Goal: Communication & Community: Answer question/provide support

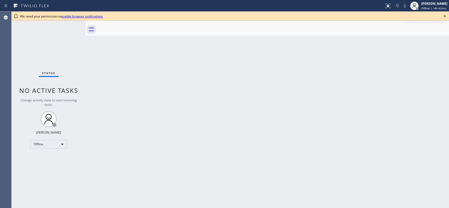
click at [239, 99] on div "Back to Dashboard Change Sender ID Customers Technicians Select a contact Outbo…" at bounding box center [268, 110] width 364 height 196
click at [62, 145] on div "Offline" at bounding box center [48, 144] width 37 height 8
click at [56, 165] on li "Unavailable" at bounding box center [48, 164] width 36 height 6
click at [225, 118] on div "Back to Dashboard Change Sender ID Customers Technicians Select a contact Outbo…" at bounding box center [268, 110] width 364 height 196
click at [444, 16] on icon at bounding box center [445, 16] width 6 height 6
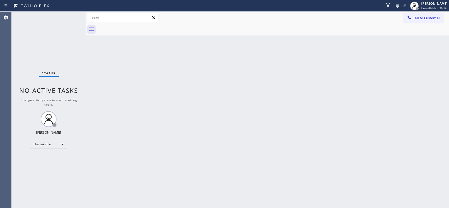
click at [196, 94] on div "Back to Dashboard Change Sender ID Customers Technicians Select a contact Outbo…" at bounding box center [268, 110] width 364 height 196
drag, startPoint x: 285, startPoint y: 110, endPoint x: 281, endPoint y: 109, distance: 4.0
click at [283, 110] on div "Back to Dashboard Change Sender ID Customers Technicians Select a contact Outbo…" at bounding box center [268, 110] width 364 height 196
click at [260, 58] on div "Back to Dashboard Change Sender ID Customers Technicians Select a contact Outbo…" at bounding box center [268, 110] width 364 height 196
click at [426, 19] on span "Call to Customer" at bounding box center [427, 18] width 28 height 5
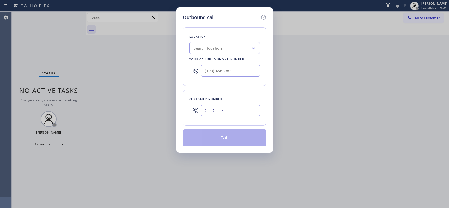
drag, startPoint x: 244, startPoint y: 110, endPoint x: 181, endPoint y: 100, distance: 63.7
click at [183, 102] on div "Customer number (___) ___-____" at bounding box center [225, 108] width 84 height 36
paste input "554) 588-3020"
type input "[PHONE_NUMBER]"
click at [218, 68] on input "(___) ___-____" at bounding box center [230, 71] width 59 height 12
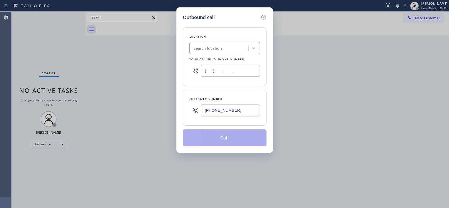
paste input "858) 465-4475"
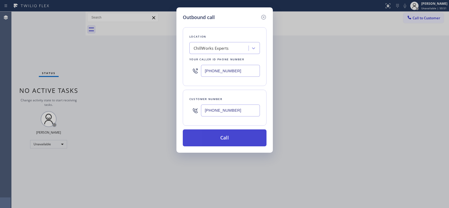
type input "[PHONE_NUMBER]"
click at [230, 139] on button "Call" at bounding box center [225, 137] width 84 height 17
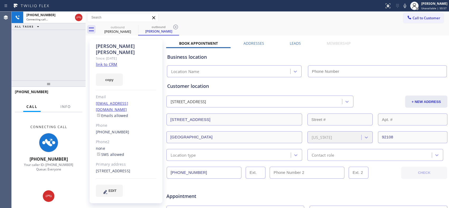
type input "[PHONE_NUMBER]"
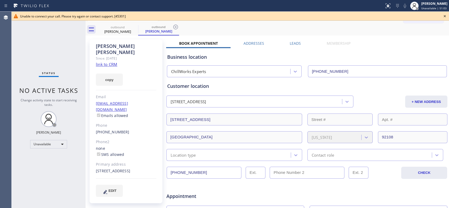
click at [246, 26] on div "outbound [PERSON_NAME] outbound [PERSON_NAME]" at bounding box center [273, 30] width 352 height 12
click at [173, 26] on icon at bounding box center [176, 27] width 6 height 6
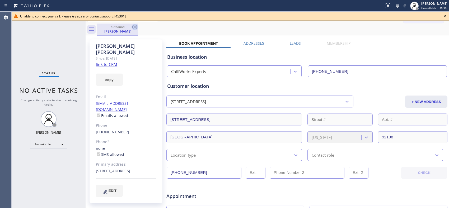
click at [135, 26] on icon at bounding box center [134, 27] width 5 height 5
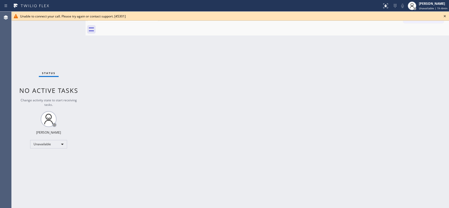
click at [445, 16] on icon at bounding box center [445, 16] width 2 height 2
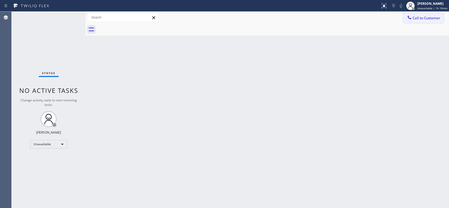
click at [429, 17] on span "Call to Customer" at bounding box center [427, 18] width 28 height 5
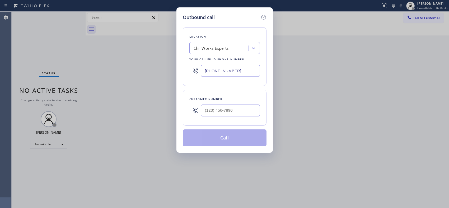
click at [194, 72] on icon at bounding box center [195, 71] width 6 height 6
drag, startPoint x: 242, startPoint y: 111, endPoint x: 208, endPoint y: 110, distance: 33.9
click at [208, 110] on input "(___) ___-____" at bounding box center [230, 110] width 59 height 12
click at [207, 110] on input "(___) ___-____" at bounding box center [230, 110] width 59 height 12
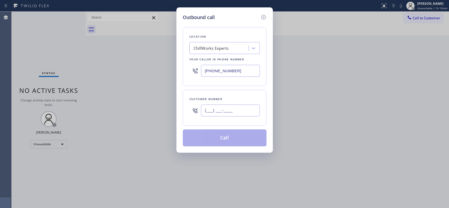
click at [207, 110] on input "(___) ___-____" at bounding box center [230, 110] width 59 height 12
paste input "554) 588-3020"
type input "[PHONE_NUMBER]"
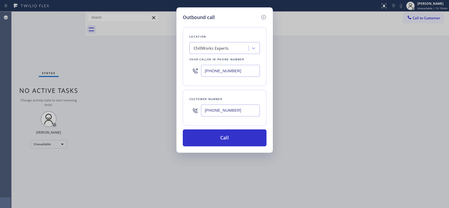
click at [193, 110] on icon at bounding box center [195, 110] width 6 height 6
click at [196, 110] on icon at bounding box center [195, 110] width 6 height 6
click at [211, 111] on input "[PHONE_NUMBER]" at bounding box center [230, 110] width 59 height 12
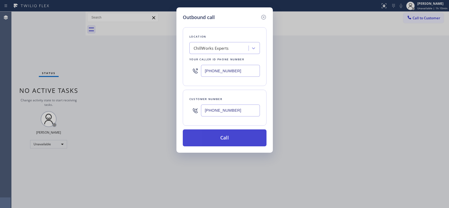
click at [236, 135] on button "Call" at bounding box center [225, 137] width 84 height 17
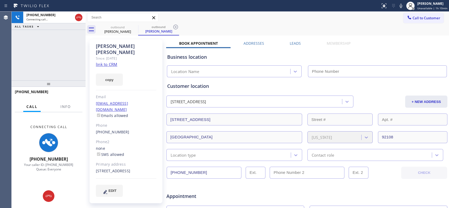
click at [75, 106] on div "Call Info" at bounding box center [49, 107] width 68 height 11
type input "[PHONE_NUMBER]"
click at [178, 29] on icon at bounding box center [176, 27] width 6 height 6
click at [65, 105] on span "Info" at bounding box center [66, 106] width 10 height 5
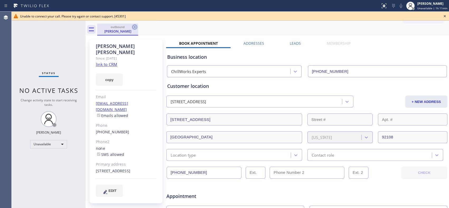
click at [133, 27] on icon at bounding box center [135, 27] width 6 height 6
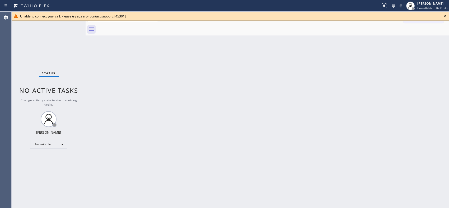
click at [446, 17] on icon at bounding box center [445, 16] width 6 height 6
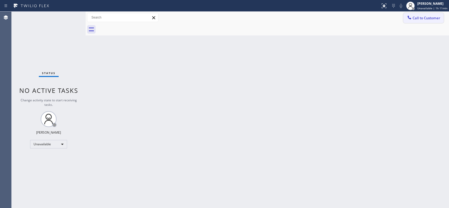
click at [440, 17] on span "Call to Customer" at bounding box center [427, 18] width 28 height 5
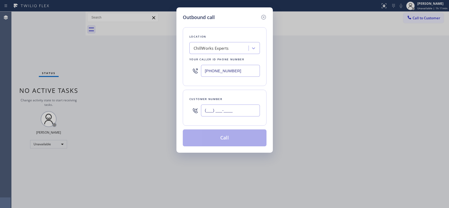
click at [207, 109] on input "(___) ___-____" at bounding box center [230, 110] width 59 height 12
paste input "554) 588-3020"
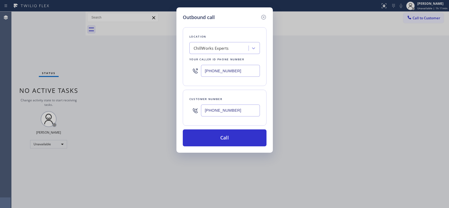
drag, startPoint x: 244, startPoint y: 112, endPoint x: 203, endPoint y: 112, distance: 41.0
click at [203, 112] on input "[PHONE_NUMBER]" at bounding box center [230, 110] width 59 height 12
drag, startPoint x: 250, startPoint y: 110, endPoint x: 189, endPoint y: 110, distance: 60.8
click at [190, 110] on div "[PHONE_NUMBER]" at bounding box center [225, 110] width 71 height 17
click at [217, 106] on input "[PHONE_NUMBER]" at bounding box center [230, 110] width 59 height 12
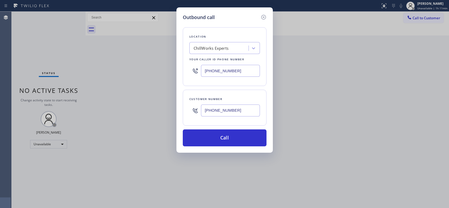
click at [206, 112] on input "[PHONE_NUMBER]" at bounding box center [230, 110] width 59 height 12
drag, startPoint x: 232, startPoint y: 109, endPoint x: 191, endPoint y: 110, distance: 41.0
click at [195, 110] on div "(154) 588-3020" at bounding box center [225, 110] width 71 height 17
type input "(___) ___-____"
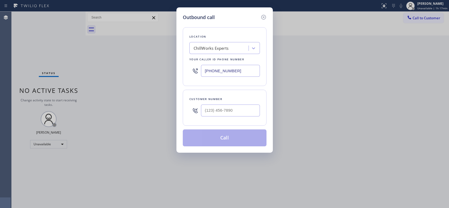
type input "(___) ___-____"
click at [262, 17] on icon at bounding box center [264, 17] width 6 height 6
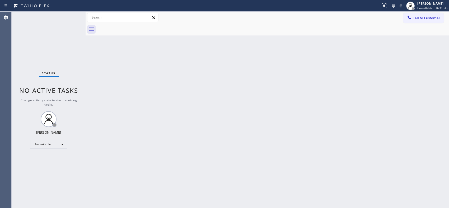
drag, startPoint x: 425, startPoint y: 20, endPoint x: 416, endPoint y: 19, distance: 9.0
click at [416, 19] on span "Call to Customer" at bounding box center [427, 18] width 28 height 5
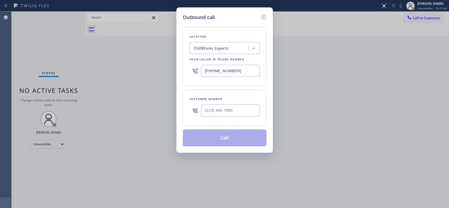
drag, startPoint x: 241, startPoint y: 72, endPoint x: 196, endPoint y: 70, distance: 45.5
click at [196, 70] on div "[PHONE_NUMBER]" at bounding box center [225, 70] width 71 height 17
paste input "213) 893-4479"
type input "[PHONE_NUMBER]"
drag, startPoint x: 243, startPoint y: 109, endPoint x: 194, endPoint y: 107, distance: 49.5
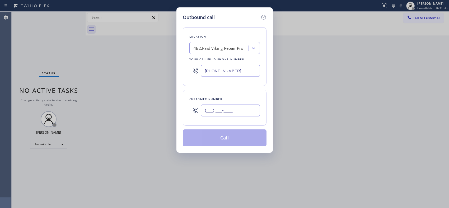
click at [194, 107] on div "(___) ___-____" at bounding box center [225, 110] width 71 height 17
paste input "661) 755-1638"
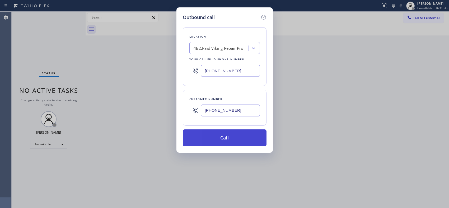
type input "[PHONE_NUMBER]"
click at [239, 141] on button "Call" at bounding box center [225, 137] width 84 height 17
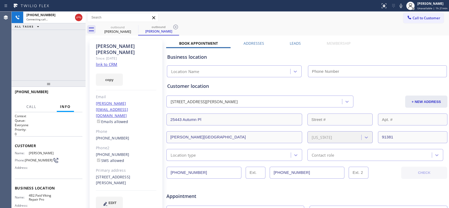
type input "[PHONE_NUMBER]"
click at [176, 27] on icon at bounding box center [176, 27] width 6 height 6
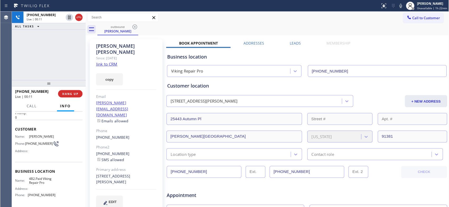
scroll to position [29, 0]
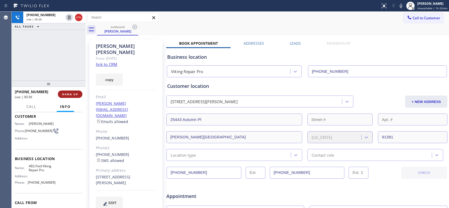
click at [73, 91] on button "HANG UP" at bounding box center [70, 93] width 25 height 7
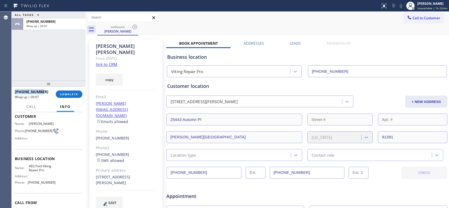
drag, startPoint x: 41, startPoint y: 91, endPoint x: 14, endPoint y: 94, distance: 27.4
click at [14, 94] on div "[PHONE_NUMBER] Wrap up | 00:07 COMPLETE" at bounding box center [49, 94] width 74 height 15
copy span "[PHONE_NUMBER]"
click at [43, 91] on div "[PHONE_NUMBER]" at bounding box center [33, 91] width 37 height 5
drag, startPoint x: 43, startPoint y: 91, endPoint x: 13, endPoint y: 90, distance: 29.6
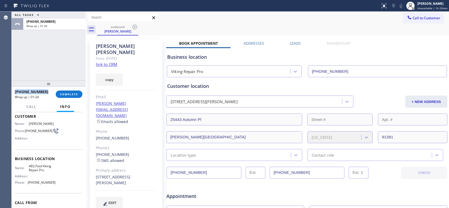
click at [13, 90] on div "[PHONE_NUMBER] Wrap up | 01:24 COMPLETE" at bounding box center [49, 94] width 74 height 15
drag, startPoint x: 70, startPoint y: 95, endPoint x: 71, endPoint y: 76, distance: 18.8
click at [70, 94] on span "COMPLETE" at bounding box center [69, 94] width 18 height 4
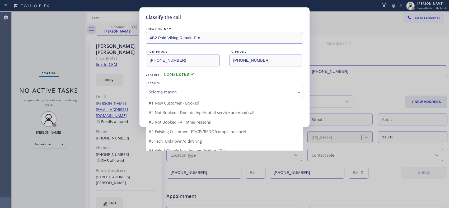
click at [202, 95] on div "Select a reason" at bounding box center [225, 92] width 152 height 6
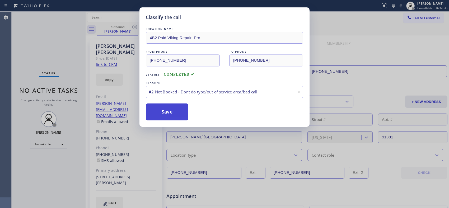
click at [173, 111] on button "Save" at bounding box center [167, 111] width 43 height 17
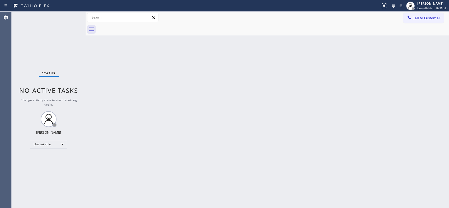
click at [145, 81] on div "Back to Dashboard Change Sender ID Customers Technicians Select a contact Outbo…" at bounding box center [268, 110] width 364 height 196
click at [293, 157] on div "Back to Dashboard Change Sender ID Customers Technicians Select a contact Outbo…" at bounding box center [268, 110] width 364 height 196
drag, startPoint x: 199, startPoint y: 130, endPoint x: 154, endPoint y: 91, distance: 59.1
click at [199, 130] on div "Back to Dashboard Change Sender ID Customers Technicians Select a contact Outbo…" at bounding box center [268, 110] width 364 height 196
drag, startPoint x: 416, startPoint y: 20, endPoint x: 182, endPoint y: 77, distance: 241.2
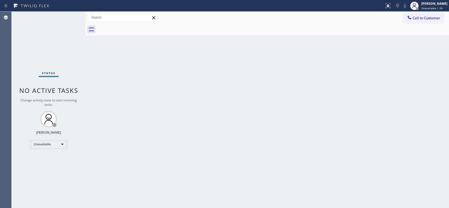
click at [403, 20] on div "Call to Customer Outbound call Location Viking Repair Pro Your caller id phone …" at bounding box center [268, 17] width 364 height 9
click at [419, 20] on button "Call to Customer" at bounding box center [424, 18] width 40 height 10
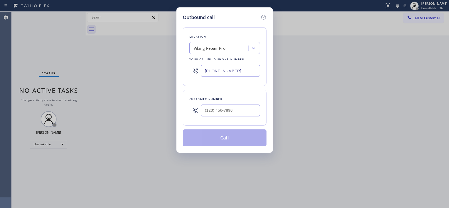
drag, startPoint x: 191, startPoint y: 67, endPoint x: 183, endPoint y: 62, distance: 10.0
click at [184, 64] on div "Location Viking Repair Pro Your caller id phone number [PHONE_NUMBER]" at bounding box center [225, 56] width 84 height 59
paste input "914) 873-0795"
type input "[PHONE_NUMBER]"
paste input "516) 643-3576"
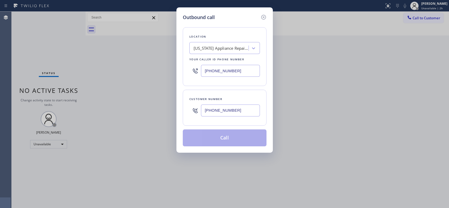
drag, startPoint x: 223, startPoint y: 109, endPoint x: 207, endPoint y: 108, distance: 15.9
click at [207, 108] on input "[PHONE_NUMBER]" at bounding box center [230, 110] width 59 height 12
type input "[PHONE_NUMBER]"
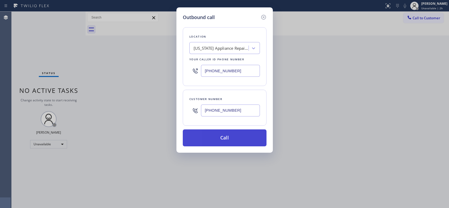
click at [232, 141] on button "Call" at bounding box center [225, 137] width 84 height 17
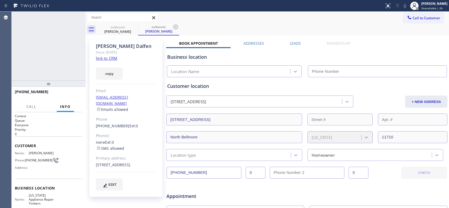
type input "[PHONE_NUMBER]"
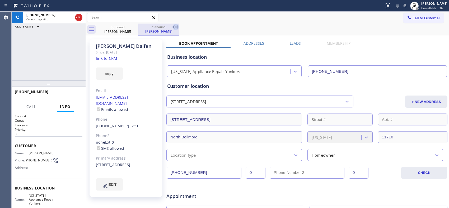
click at [174, 26] on icon at bounding box center [176, 27] width 6 height 6
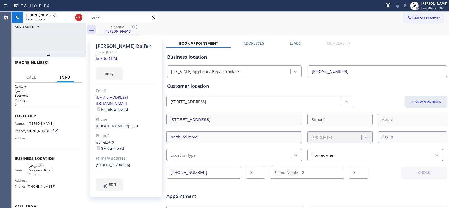
drag, startPoint x: 49, startPoint y: 86, endPoint x: 55, endPoint y: 35, distance: 51.9
click at [55, 35] on div "[PHONE_NUMBER] Connecting call… ALL TASKS ALL TASKS ACTIVE TASKS TASKS IN WRAP …" at bounding box center [49, 110] width 74 height 196
click at [188, 31] on div "outbound [PERSON_NAME]" at bounding box center [273, 30] width 352 height 12
click at [205, 29] on div "outbound [PERSON_NAME]" at bounding box center [273, 30] width 352 height 12
click at [78, 65] on span "HANG UP" at bounding box center [70, 65] width 16 height 4
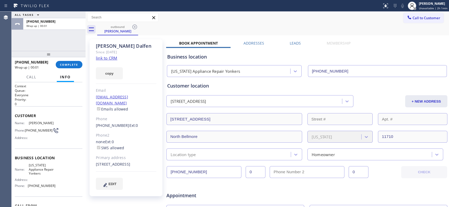
click at [69, 72] on button "Info" at bounding box center [65, 77] width 17 height 10
click at [69, 67] on button "COMPLETE" at bounding box center [69, 64] width 27 height 7
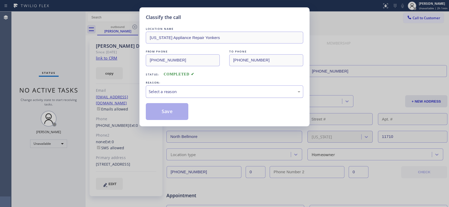
click at [220, 93] on div "Select a reason" at bounding box center [225, 92] width 152 height 6
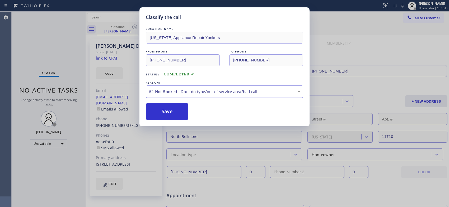
click at [262, 90] on div "#2 Not Booked - Dont do type/out of service area/bad call" at bounding box center [225, 92] width 152 height 6
click at [179, 113] on button "Save" at bounding box center [167, 111] width 43 height 17
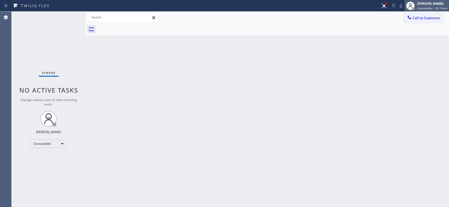
click at [435, 7] on span "Unavailable | 2h 15min" at bounding box center [433, 8] width 30 height 4
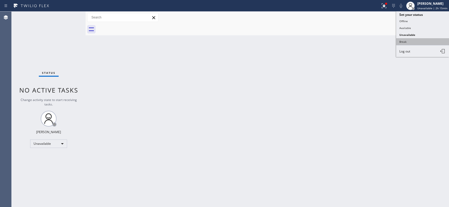
click at [410, 45] on button "Break" at bounding box center [422, 41] width 53 height 7
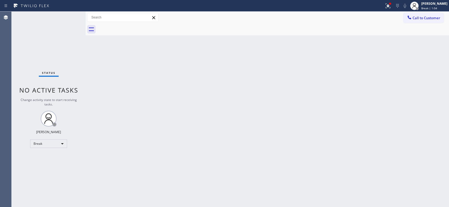
click at [264, 139] on div "Back to Dashboard Change Sender ID Customers Technicians Select a contact Outbo…" at bounding box center [268, 110] width 364 height 196
drag, startPoint x: 232, startPoint y: 86, endPoint x: 217, endPoint y: 71, distance: 20.9
click at [230, 83] on div "Back to Dashboard Change Sender ID Customers Technicians Select a contact Outbo…" at bounding box center [268, 110] width 364 height 196
click at [85, 6] on div at bounding box center [192, 6] width 380 height 8
click at [439, 7] on span "Break | 13:51" at bounding box center [430, 8] width 17 height 4
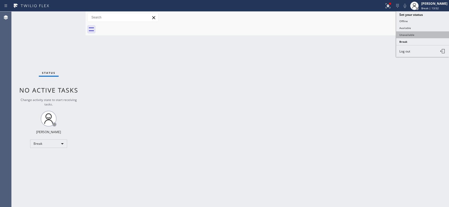
click at [411, 35] on button "Unavailable" at bounding box center [422, 34] width 53 height 7
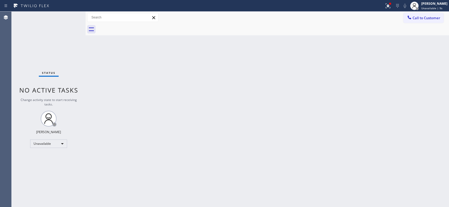
click at [221, 87] on div "Back to Dashboard Change Sender ID Customers Technicians Select a contact Outbo…" at bounding box center [268, 110] width 364 height 196
click at [244, 87] on div "Back to Dashboard Change Sender ID Customers Technicians Select a contact Outbo…" at bounding box center [268, 110] width 364 height 196
click at [228, 79] on div "Back to Dashboard Change Sender ID Customers Technicians Select a contact Outbo…" at bounding box center [268, 110] width 364 height 196
drag, startPoint x: 421, startPoint y: 22, endPoint x: 396, endPoint y: 21, distance: 24.1
click at [413, 21] on button "Call to Customer" at bounding box center [424, 18] width 40 height 10
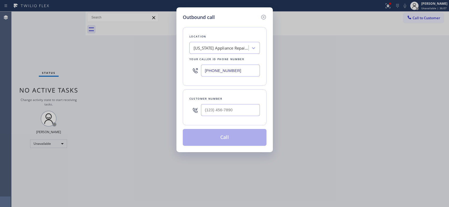
drag, startPoint x: 193, startPoint y: 66, endPoint x: 188, endPoint y: 66, distance: 5.3
click at [188, 66] on div "Location [US_STATE] Appliance Repair [GEOGRAPHIC_DATA] Your caller id phone num…" at bounding box center [225, 56] width 84 height 59
paste input "626) 788-9730"
type input "[PHONE_NUMBER]"
drag, startPoint x: 236, startPoint y: 109, endPoint x: 177, endPoint y: 107, distance: 59.8
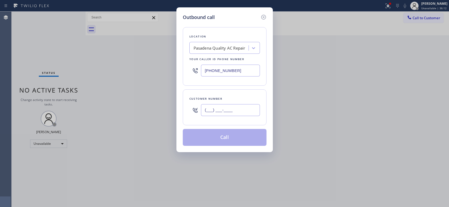
click at [177, 107] on div "Outbound call Location [GEOGRAPHIC_DATA] Quality AC Repair Your caller id phone…" at bounding box center [225, 79] width 96 height 145
paste input "626) 905-5221"
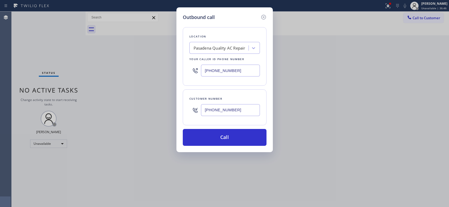
type input "[PHONE_NUMBER]"
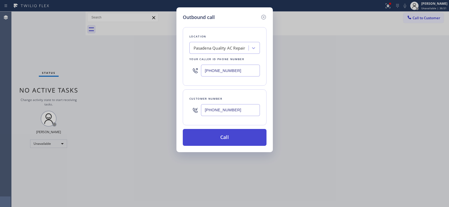
click at [249, 137] on button "Call" at bounding box center [225, 137] width 84 height 17
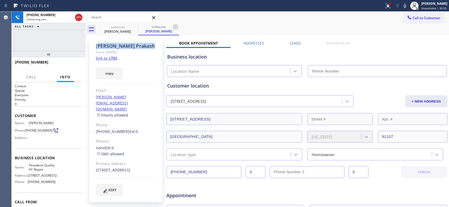
type input "[PHONE_NUMBER]"
drag, startPoint x: 144, startPoint y: 45, endPoint x: 96, endPoint y: 46, distance: 47.6
click at [96, 46] on div "[PERSON_NAME]" at bounding box center [126, 46] width 61 height 6
click at [180, 27] on div "outbound [PERSON_NAME] outbound [PERSON_NAME]" at bounding box center [273, 30] width 352 height 12
click at [178, 27] on icon at bounding box center [176, 27] width 6 height 6
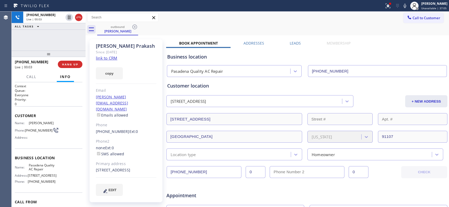
drag, startPoint x: 48, startPoint y: 56, endPoint x: 47, endPoint y: 42, distance: 14.4
click at [47, 42] on div "[PHONE_NUMBER] Live | 00:03 ALL TASKS ALL TASKS ACTIVE TASKS TASKS IN WRAP UP […" at bounding box center [49, 110] width 74 height 196
click at [74, 66] on span "HANG UP" at bounding box center [70, 65] width 16 height 4
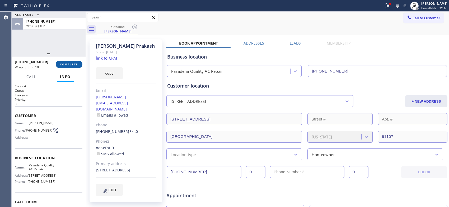
click at [69, 64] on span "COMPLETE" at bounding box center [69, 65] width 18 height 4
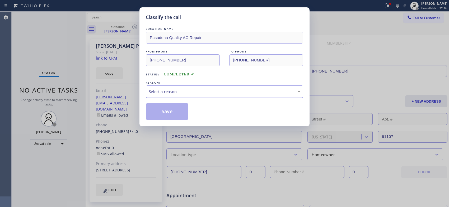
drag, startPoint x: 228, startPoint y: 96, endPoint x: 203, endPoint y: 97, distance: 24.9
click at [227, 96] on div "Select a reason" at bounding box center [225, 92] width 158 height 12
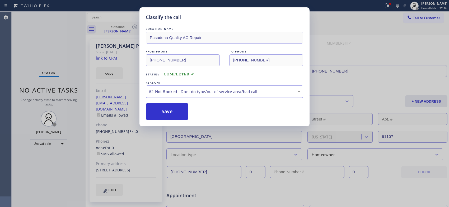
click at [168, 112] on button "Save" at bounding box center [167, 111] width 43 height 17
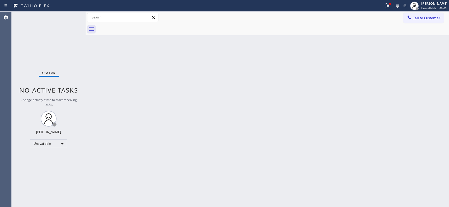
drag, startPoint x: 419, startPoint y: 19, endPoint x: 215, endPoint y: 67, distance: 209.0
click at [417, 19] on span "Call to Customer" at bounding box center [427, 18] width 28 height 5
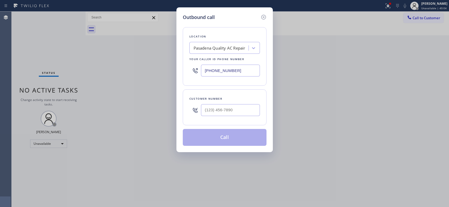
drag, startPoint x: 216, startPoint y: 66, endPoint x: 187, endPoint y: 59, distance: 30.1
click at [187, 59] on div "Location [GEOGRAPHIC_DATA] Quality AC Repair Your caller id phone number [PHONE…" at bounding box center [225, 56] width 84 height 59
paste input "855) 731-4952"
type input "[PHONE_NUMBER]"
drag, startPoint x: 221, startPoint y: 111, endPoint x: 187, endPoint y: 96, distance: 37.7
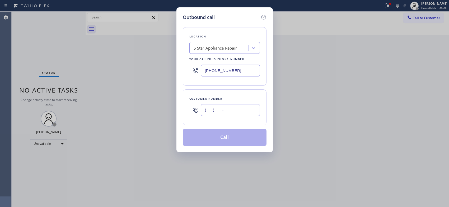
click at [188, 100] on div "Customer number (___) ___-____" at bounding box center [225, 108] width 84 height 36
paste input "312) 545-4754"
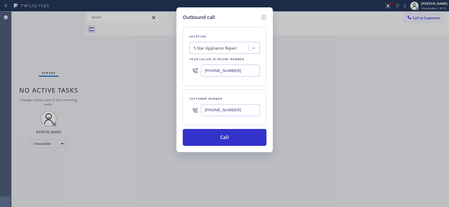
type input "[PHONE_NUMBER]"
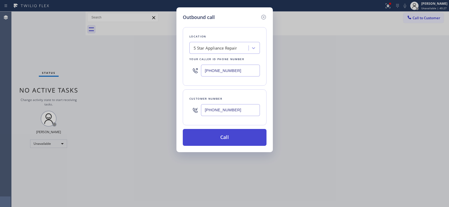
drag, startPoint x: 241, startPoint y: 136, endPoint x: 231, endPoint y: 102, distance: 35.7
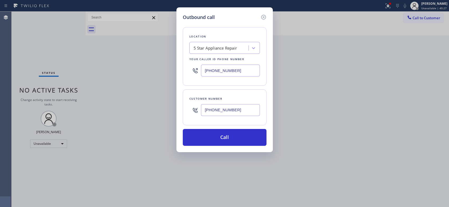
click at [241, 136] on button "Call" at bounding box center [225, 137] width 84 height 17
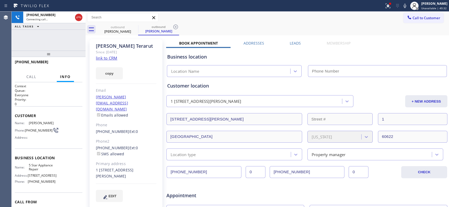
type input "[PHONE_NUMBER]"
click at [176, 28] on icon at bounding box center [176, 27] width 6 height 6
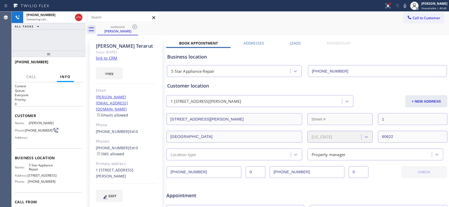
drag, startPoint x: 51, startPoint y: 55, endPoint x: 90, endPoint y: 12, distance: 57.6
click at [75, 27] on div "[PHONE_NUMBER] Connecting call… ALL TASKS ALL TASKS ACTIVE TASKS TASKS IN WRAP …" at bounding box center [49, 110] width 74 height 196
click at [162, 28] on div "outbound [PERSON_NAME]" at bounding box center [273, 30] width 352 height 12
click at [77, 66] on span "HANG UP" at bounding box center [70, 65] width 16 height 4
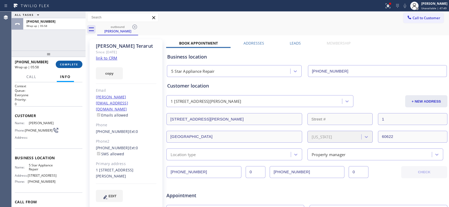
click at [73, 64] on span "COMPLETE" at bounding box center [69, 65] width 18 height 4
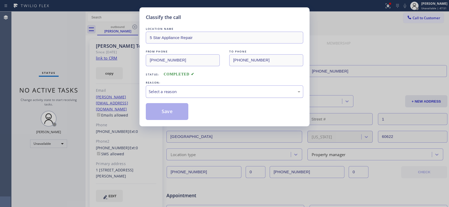
click at [207, 89] on div "Select a reason" at bounding box center [225, 92] width 152 height 6
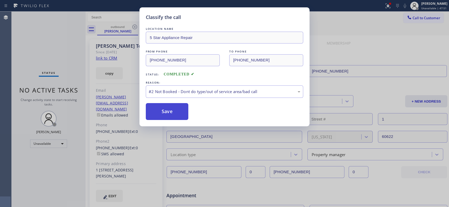
click at [173, 114] on button "Save" at bounding box center [167, 111] width 43 height 17
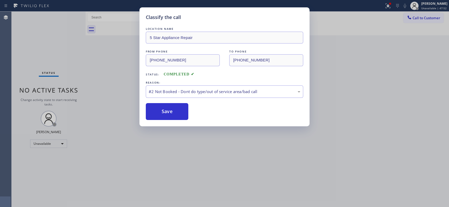
click at [430, 20] on div "Classify the call LOCATION NAME 5 Star Appliance Repair FROM PHONE [PHONE_NUMBE…" at bounding box center [224, 103] width 449 height 207
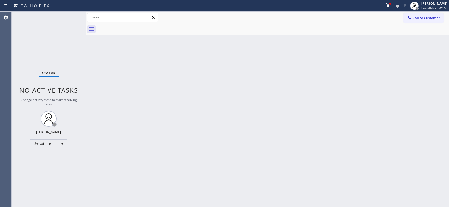
click at [426, 16] on span "Call to Customer" at bounding box center [427, 18] width 28 height 5
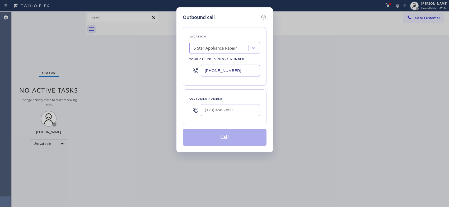
drag, startPoint x: 246, startPoint y: 72, endPoint x: 175, endPoint y: 65, distance: 71.4
click at [176, 66] on div "Outbound call Location 5 Star Appliance Repair Your caller id phone number [PHO…" at bounding box center [224, 103] width 449 height 207
paste input "516) 430-7756"
type input "[PHONE_NUMBER]"
drag, startPoint x: 248, startPoint y: 112, endPoint x: 175, endPoint y: 105, distance: 73.5
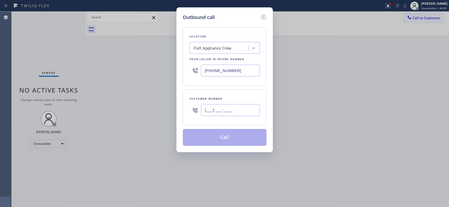
click at [175, 105] on div "Outbound call Location FixIt Appliance Crew Your caller id phone number [PHONE_…" at bounding box center [224, 103] width 449 height 207
paste input "516) 297-2208"
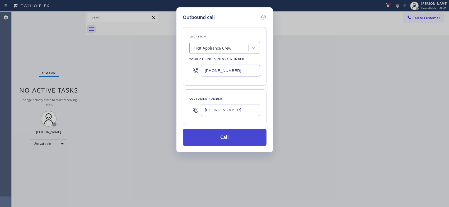
type input "[PHONE_NUMBER]"
click at [228, 140] on button "Call" at bounding box center [225, 137] width 84 height 17
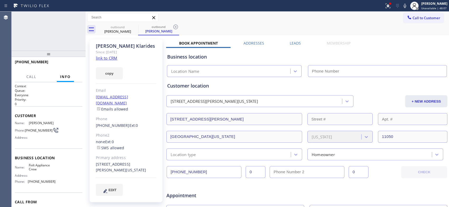
type input "[PHONE_NUMBER]"
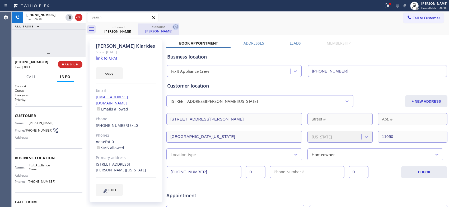
click at [176, 27] on icon at bounding box center [175, 27] width 5 height 5
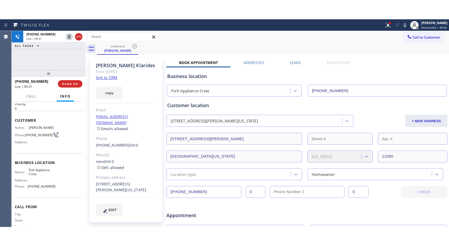
scroll to position [28, 0]
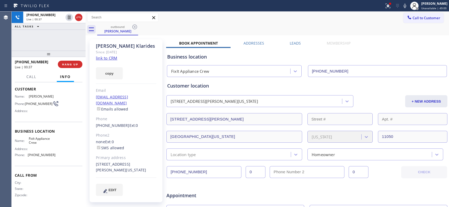
click at [294, 20] on div "Call to Customer Outbound call Location FixIt Appliance Crew Your caller id pho…" at bounding box center [268, 17] width 364 height 9
drag, startPoint x: 72, startPoint y: 64, endPoint x: 75, endPoint y: 70, distance: 7.0
click at [72, 63] on span "HANG UP" at bounding box center [70, 65] width 16 height 4
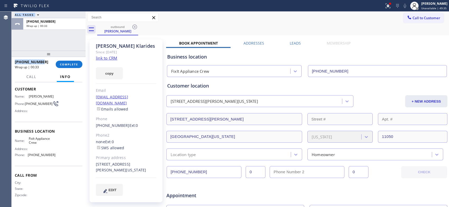
drag, startPoint x: 46, startPoint y: 61, endPoint x: 11, endPoint y: 61, distance: 34.9
click at [11, 61] on div "Agent Desktop Classify the call LOCATION NAME 4B2.Paid Viking Repair Pro FROM P…" at bounding box center [224, 110] width 449 height 196
copy div "Classify the call LOCATION NAME FROM PHONE TO PHONE Status: COMPLETED REASON: #…"
click at [75, 66] on span "COMPLETE" at bounding box center [69, 65] width 18 height 4
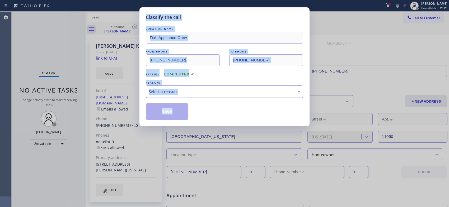
drag, startPoint x: 219, startPoint y: 93, endPoint x: 213, endPoint y: 93, distance: 5.6
click at [218, 93] on div "Select a reason" at bounding box center [225, 92] width 152 height 6
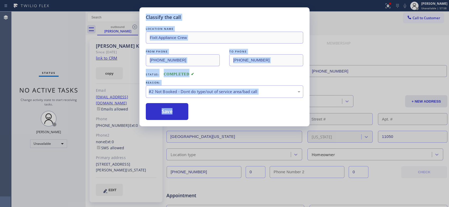
click at [171, 111] on button "Save" at bounding box center [167, 111] width 43 height 17
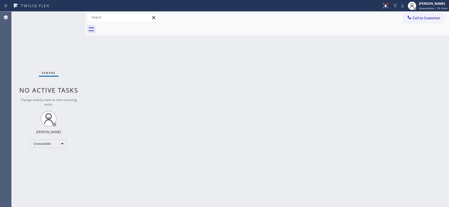
drag, startPoint x: 338, startPoint y: 89, endPoint x: 306, endPoint y: 67, distance: 38.6
click at [338, 89] on div "Back to Dashboard Change Sender ID Customers Technicians Select a contact Outbo…" at bounding box center [268, 110] width 364 height 196
click at [415, 19] on span "Call to Customer" at bounding box center [427, 18] width 28 height 5
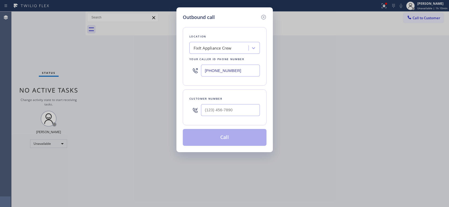
paste input "415) 599-7350"
drag, startPoint x: 235, startPoint y: 67, endPoint x: 192, endPoint y: 72, distance: 42.6
click at [192, 72] on div "[PHONE_NUMBER]" at bounding box center [225, 70] width 71 height 17
type input "[PHONE_NUMBER]"
drag, startPoint x: 240, startPoint y: 108, endPoint x: 191, endPoint y: 109, distance: 48.4
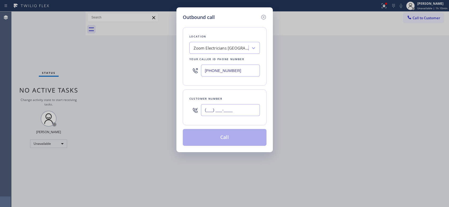
click at [191, 109] on div "(___) ___-____" at bounding box center [225, 110] width 71 height 17
paste input "408) 410-6119"
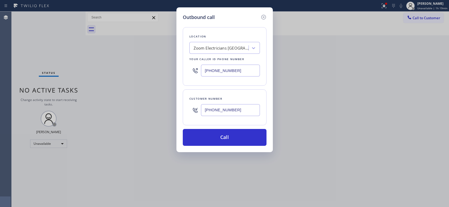
drag, startPoint x: 219, startPoint y: 109, endPoint x: 181, endPoint y: 107, distance: 38.2
click at [181, 107] on div "Outbound call Location Zoom Electricians [GEOGRAPHIC_DATA] Your caller id phone…" at bounding box center [225, 79] width 96 height 145
paste input "951) 965-9222"
type input "[PHONE_NUMBER]"
drag, startPoint x: 196, startPoint y: 68, endPoint x: 188, endPoint y: 66, distance: 8.1
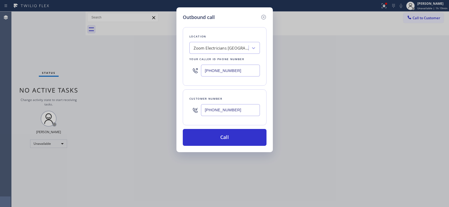
click at [188, 66] on div "Location Zoom Electricians [GEOGRAPHIC_DATA] Your caller id phone number [PHONE…" at bounding box center [225, 56] width 84 height 59
paste input "833) 692-2271"
type input "[PHONE_NUMBER]"
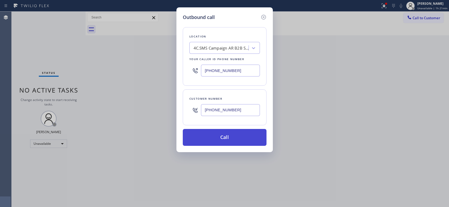
click at [244, 141] on button "Call" at bounding box center [225, 137] width 84 height 17
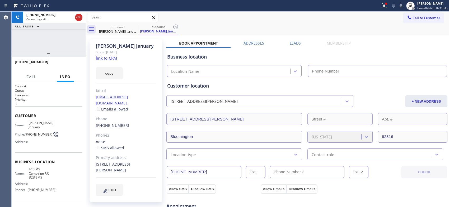
type input "[PHONE_NUMBER]"
click at [177, 27] on icon at bounding box center [176, 27] width 6 height 6
drag, startPoint x: 53, startPoint y: 52, endPoint x: 54, endPoint y: 35, distance: 17.0
click at [54, 35] on div "[PHONE_NUMBER] Connecting call… ALL TASKS ALL TASKS ACTIVE TASKS TASKS IN WRAP …" at bounding box center [49, 110] width 74 height 196
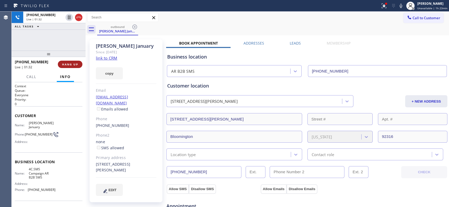
click at [78, 64] on button "HANG UP" at bounding box center [70, 64] width 25 height 7
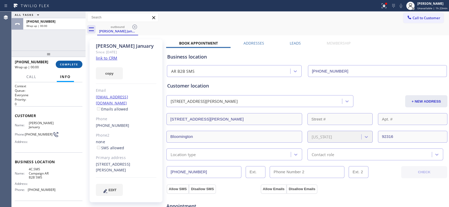
click at [78, 64] on button "COMPLETE" at bounding box center [69, 64] width 27 height 7
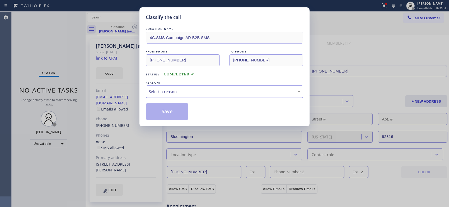
drag, startPoint x: 263, startPoint y: 92, endPoint x: 239, endPoint y: 96, distance: 24.3
click at [261, 92] on div "Select a reason" at bounding box center [225, 92] width 152 height 6
click at [172, 113] on button "Save" at bounding box center [167, 111] width 43 height 17
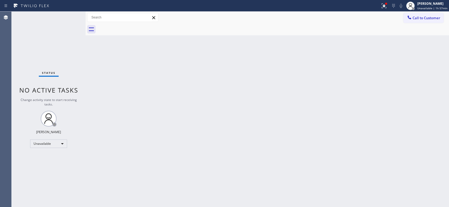
drag, startPoint x: 426, startPoint y: 19, endPoint x: 226, endPoint y: 53, distance: 203.3
click at [404, 17] on button "Call to Customer" at bounding box center [424, 18] width 40 height 10
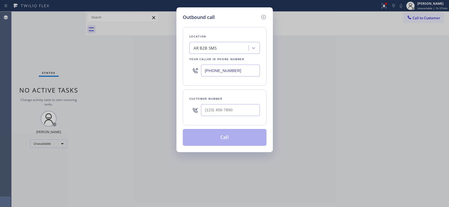
drag, startPoint x: 202, startPoint y: 69, endPoint x: 192, endPoint y: 66, distance: 10.7
click at [196, 69] on div "[PHONE_NUMBER]" at bounding box center [225, 70] width 71 height 17
paste input "55) 731-4952"
type input "[PHONE_NUMBER]"
drag, startPoint x: 202, startPoint y: 102, endPoint x: 190, endPoint y: 101, distance: 11.9
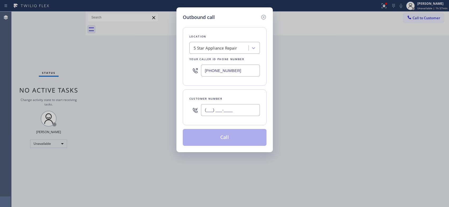
click at [190, 101] on div "Customer number (___) ___-____" at bounding box center [225, 108] width 84 height 36
paste input "201) 390-2434"
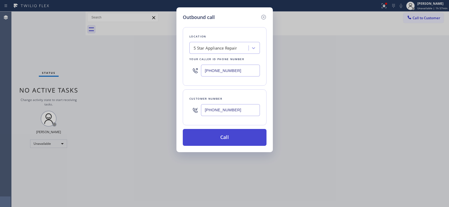
type input "[PHONE_NUMBER]"
click at [233, 133] on button "Call" at bounding box center [225, 137] width 84 height 17
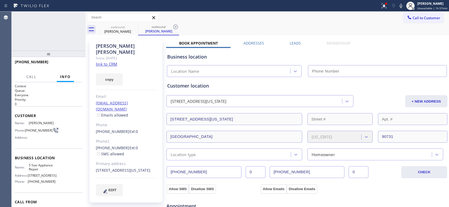
type input "[PHONE_NUMBER]"
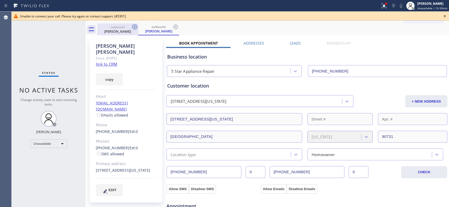
click at [135, 27] on icon at bounding box center [135, 27] width 6 height 6
click at [125, 27] on div "outbound" at bounding box center [118, 27] width 40 height 4
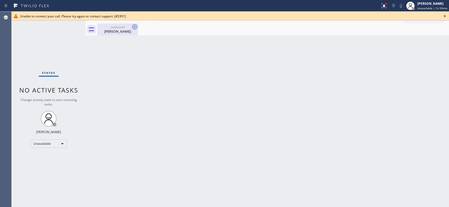
click at [133, 26] on icon at bounding box center [134, 27] width 5 height 5
click at [444, 15] on icon at bounding box center [445, 16] width 6 height 6
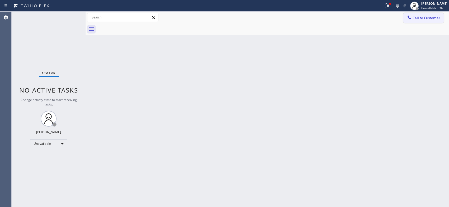
click at [432, 18] on span "Call to Customer" at bounding box center [427, 18] width 28 height 5
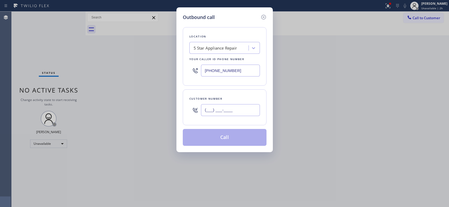
drag, startPoint x: 245, startPoint y: 107, endPoint x: 175, endPoint y: 112, distance: 70.2
click at [175, 112] on div "Outbound call Location 5 Star Appliance Repair Your caller id phone number [PHO…" at bounding box center [224, 103] width 449 height 207
paste input "201) 390-2434"
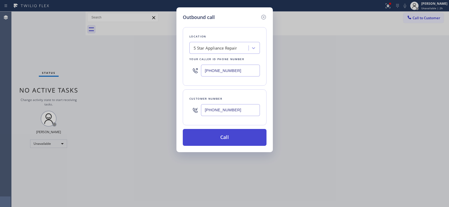
type input "[PHONE_NUMBER]"
click at [233, 138] on button "Call" at bounding box center [225, 137] width 84 height 17
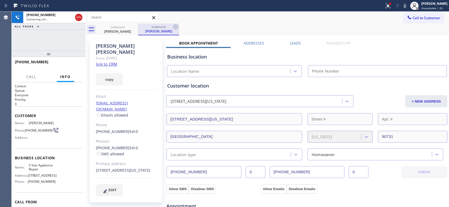
click at [169, 29] on div "[PERSON_NAME]" at bounding box center [159, 31] width 40 height 5
type input "[PHONE_NUMBER]"
click at [176, 27] on icon at bounding box center [175, 27] width 5 height 5
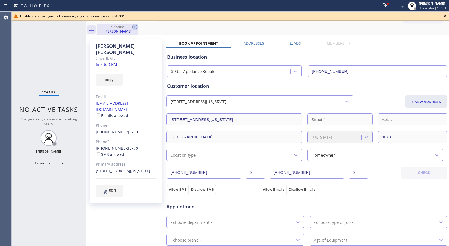
click at [135, 26] on icon at bounding box center [135, 27] width 6 height 6
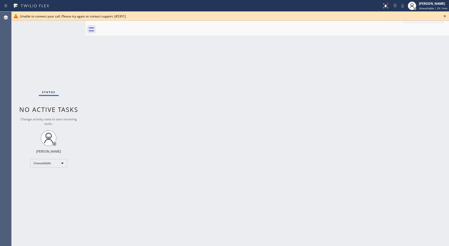
click at [444, 13] on icon at bounding box center [445, 16] width 6 height 6
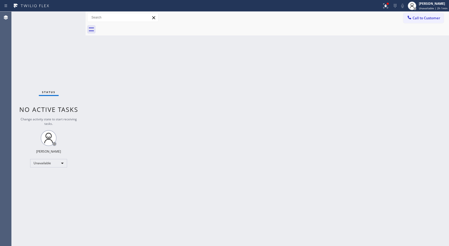
drag, startPoint x: 421, startPoint y: 20, endPoint x: 361, endPoint y: 34, distance: 61.7
click at [418, 20] on button "Call to Customer" at bounding box center [424, 18] width 40 height 10
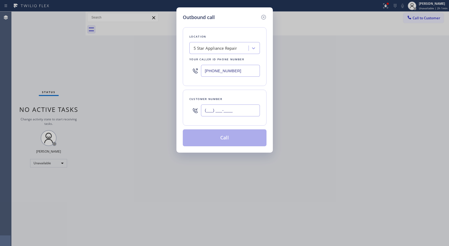
drag, startPoint x: 212, startPoint y: 106, endPoint x: 175, endPoint y: 101, distance: 37.6
click at [178, 104] on div "Outbound call Location 5 Star Appliance Repair Your caller id phone number [PHO…" at bounding box center [225, 79] width 96 height 145
paste input "909) 247-7841"
type input "[PHONE_NUMBER]"
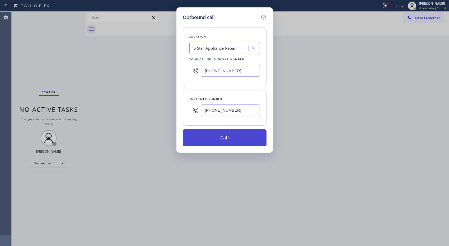
click at [247, 133] on button "Call" at bounding box center [225, 137] width 84 height 17
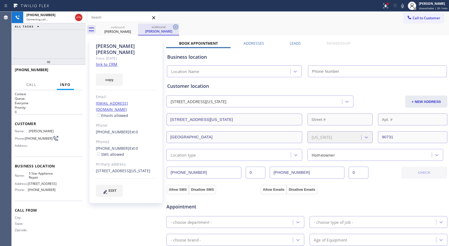
type input "[PHONE_NUMBER]"
click at [174, 27] on icon at bounding box center [176, 27] width 6 height 6
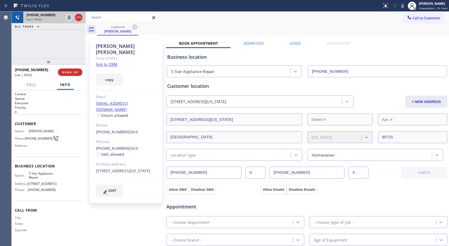
click at [51, 17] on div "[PHONE_NUMBER]" at bounding box center [44, 15] width 37 height 4
click at [81, 16] on icon at bounding box center [79, 17] width 6 height 6
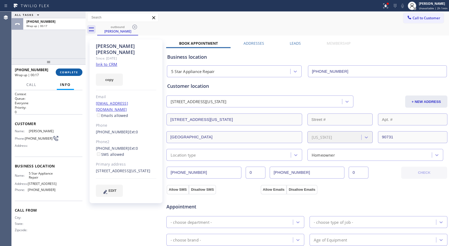
click at [72, 74] on button "COMPLETE" at bounding box center [69, 71] width 27 height 7
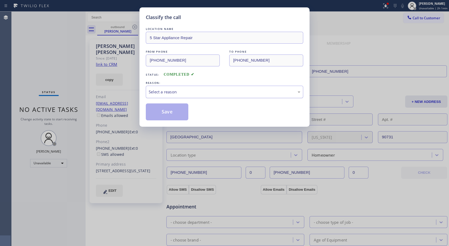
drag, startPoint x: 248, startPoint y: 92, endPoint x: 209, endPoint y: 96, distance: 39.1
click at [244, 92] on div "Select a reason" at bounding box center [225, 92] width 152 height 6
click at [174, 112] on button "Save" at bounding box center [167, 111] width 43 height 17
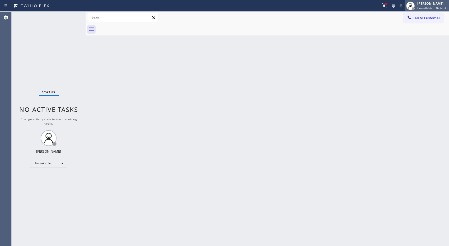
click at [425, 5] on div "[PERSON_NAME]" at bounding box center [433, 3] width 30 height 4
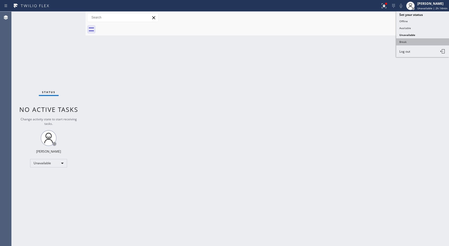
click at [414, 43] on button "Break" at bounding box center [422, 41] width 53 height 7
